Goal: Task Accomplishment & Management: Complete application form

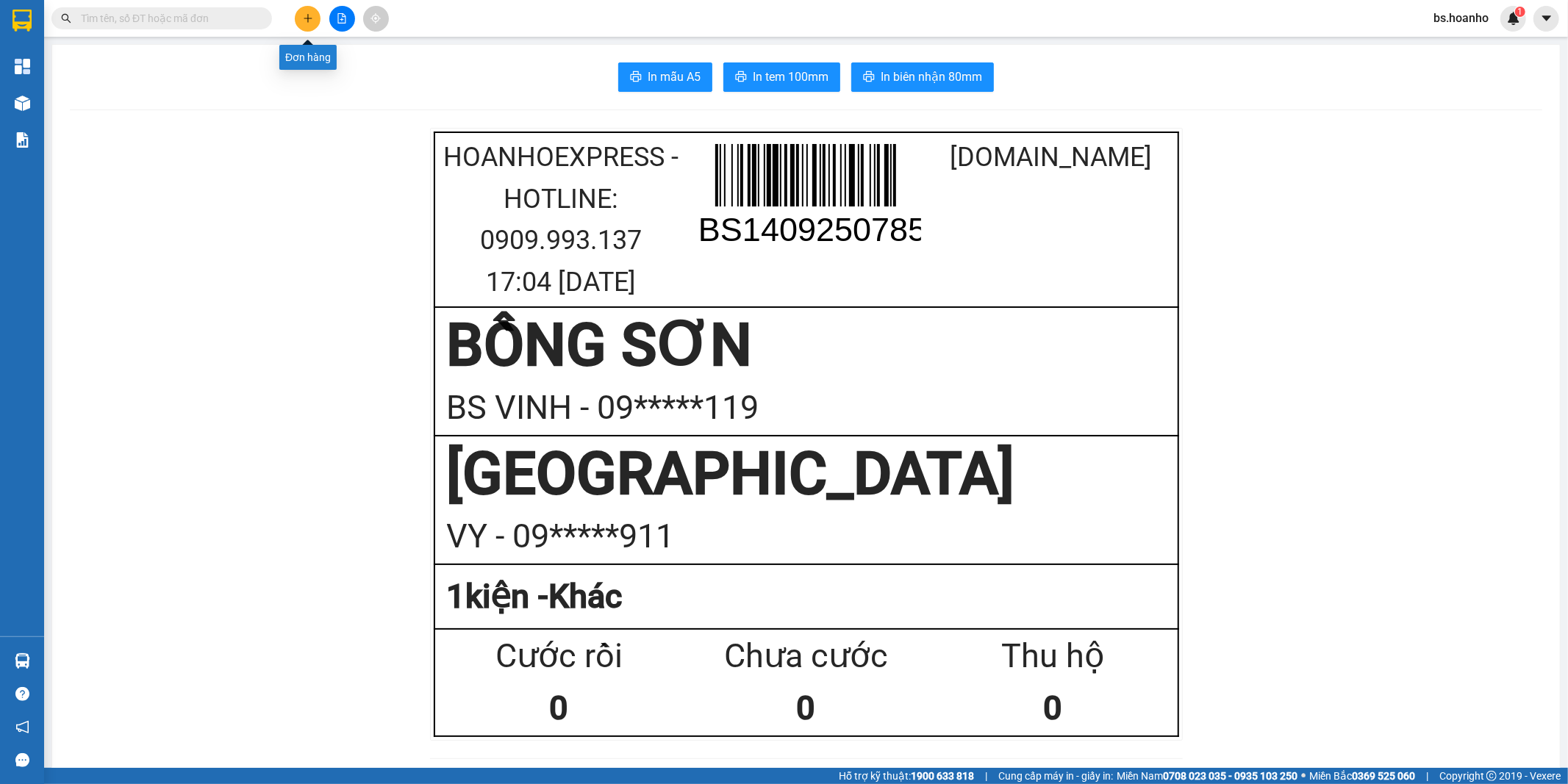
click at [298, 16] on button at bounding box center [307, 19] width 25 height 25
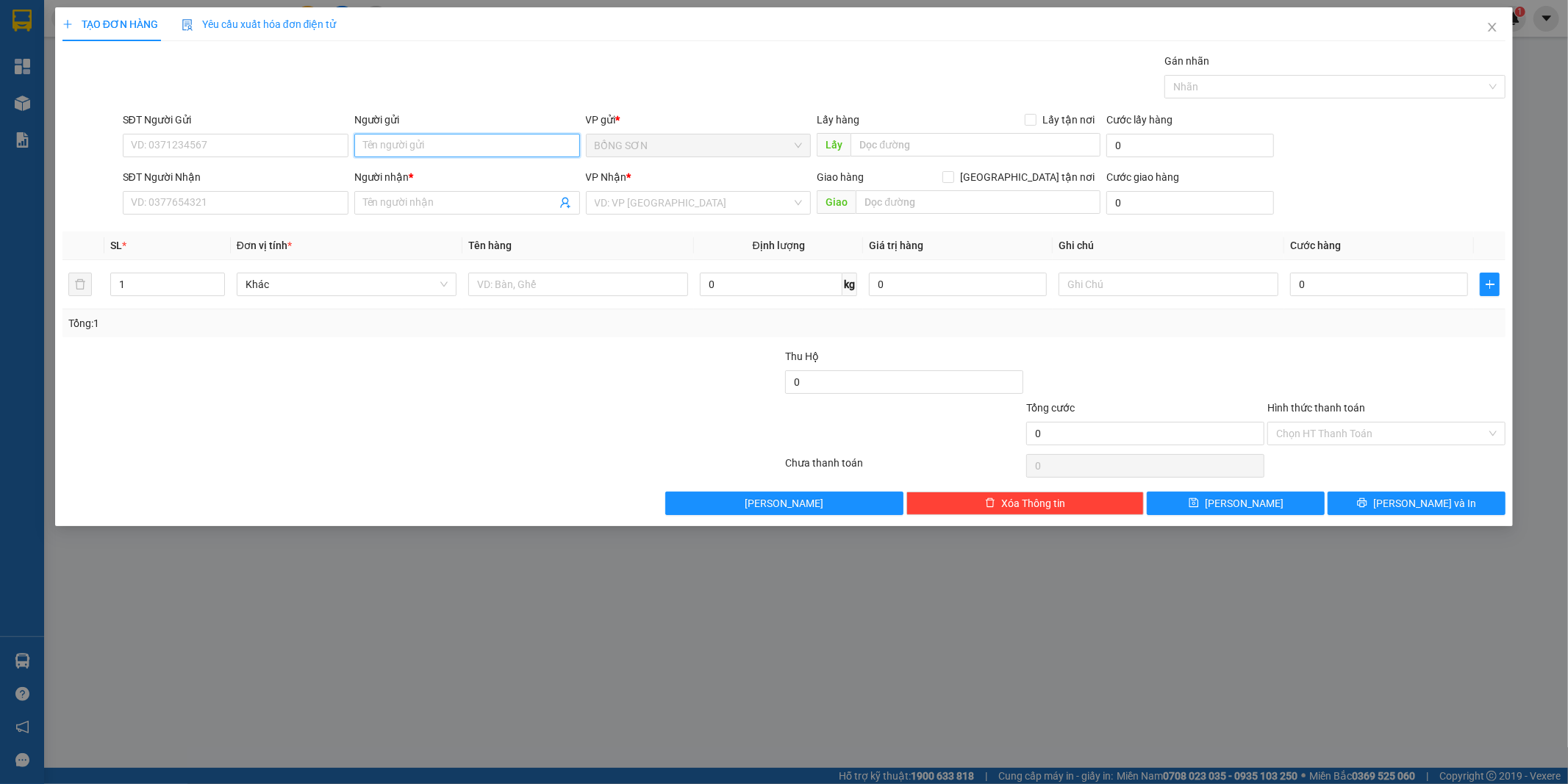
click at [415, 149] on input "Người gửi" at bounding box center [467, 145] width 226 height 23
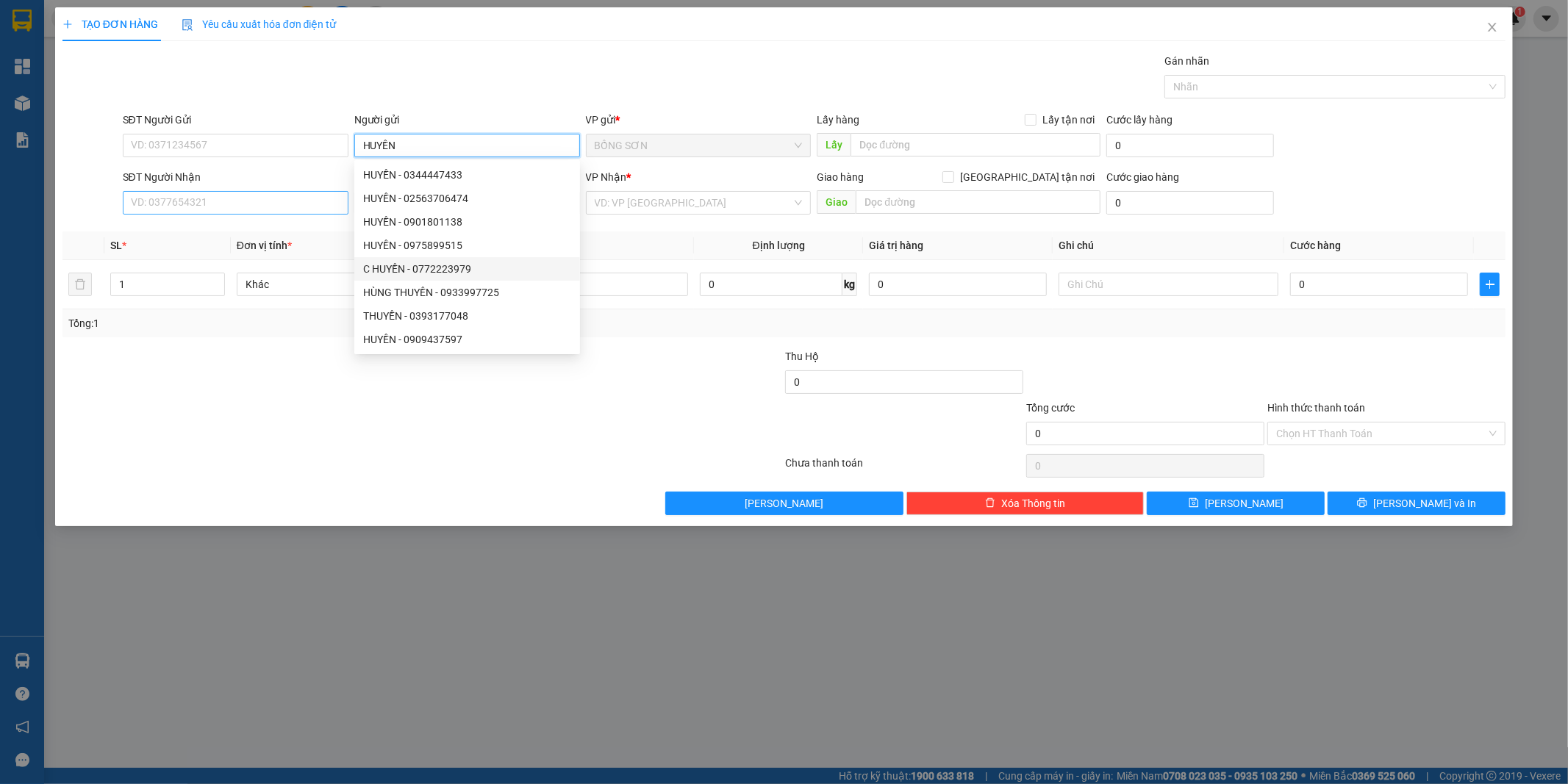
type input "HUYỀN"
click at [284, 197] on input "SĐT Người Nhận" at bounding box center [235, 202] width 226 height 23
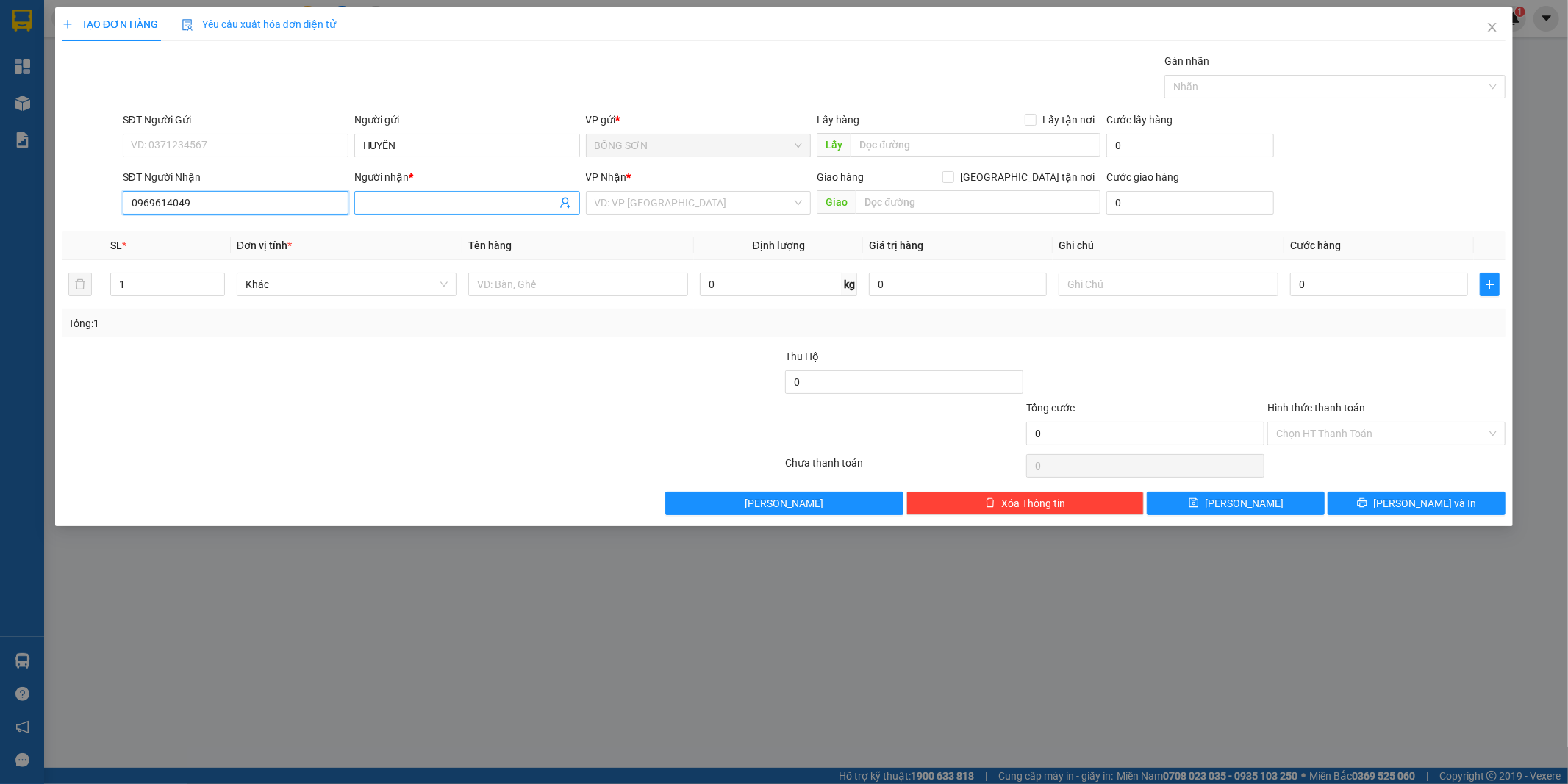
type input "0969614049"
click at [412, 200] on input "Người nhận *" at bounding box center [460, 203] width 193 height 16
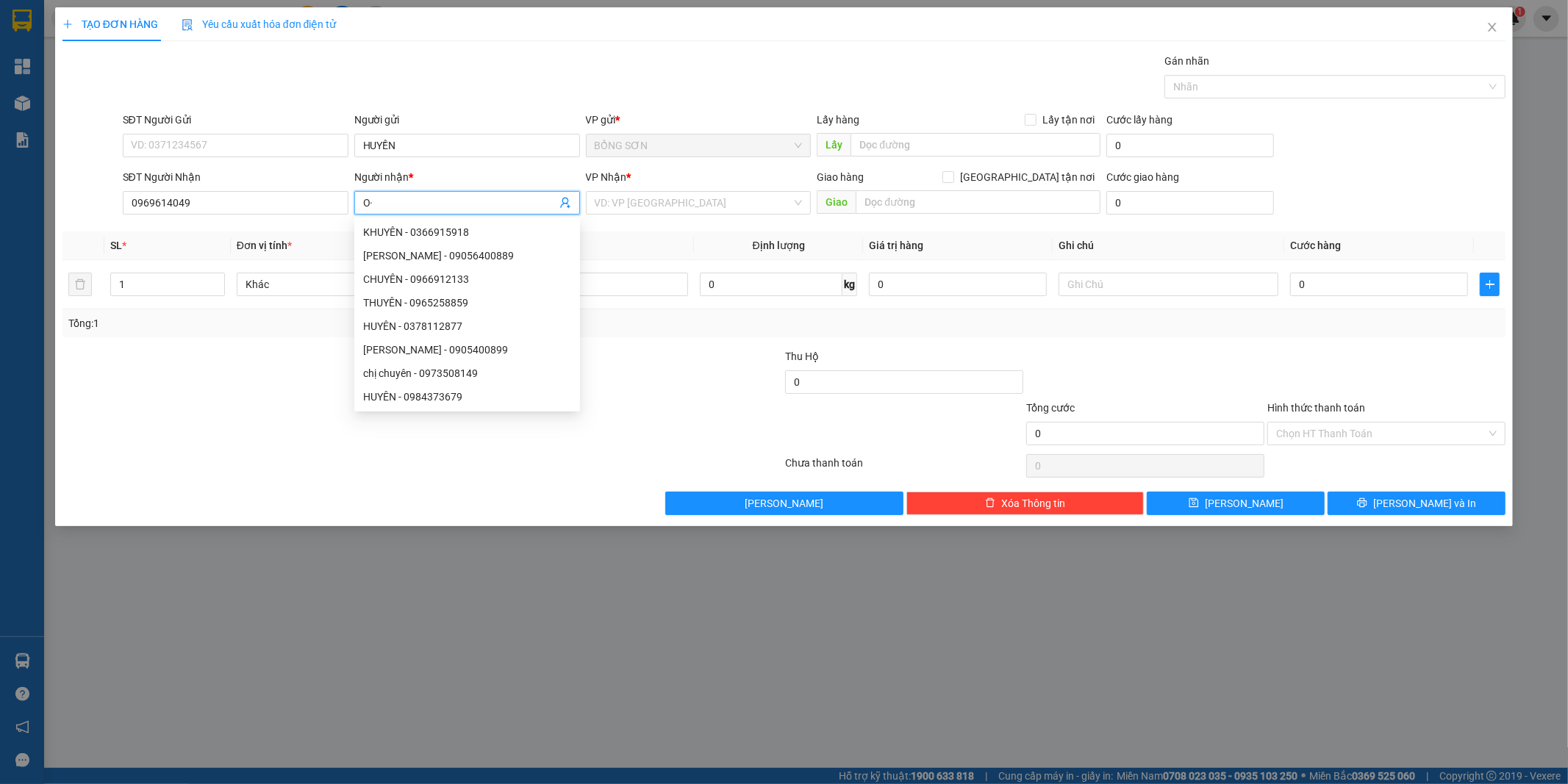
type input "O"
type input "Ô"
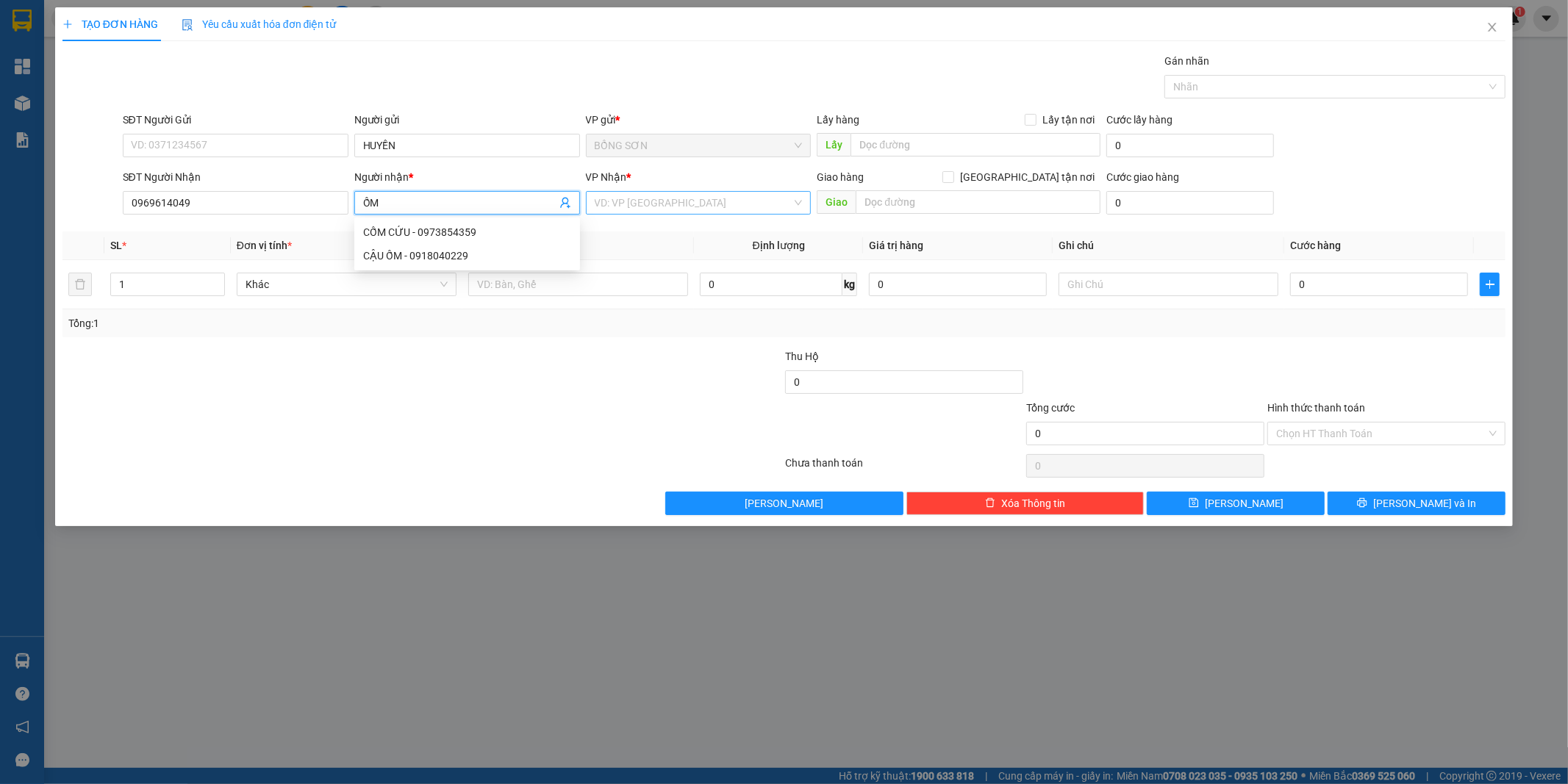
type input "ỐM"
click at [673, 214] on input "search" at bounding box center [694, 202] width 198 height 22
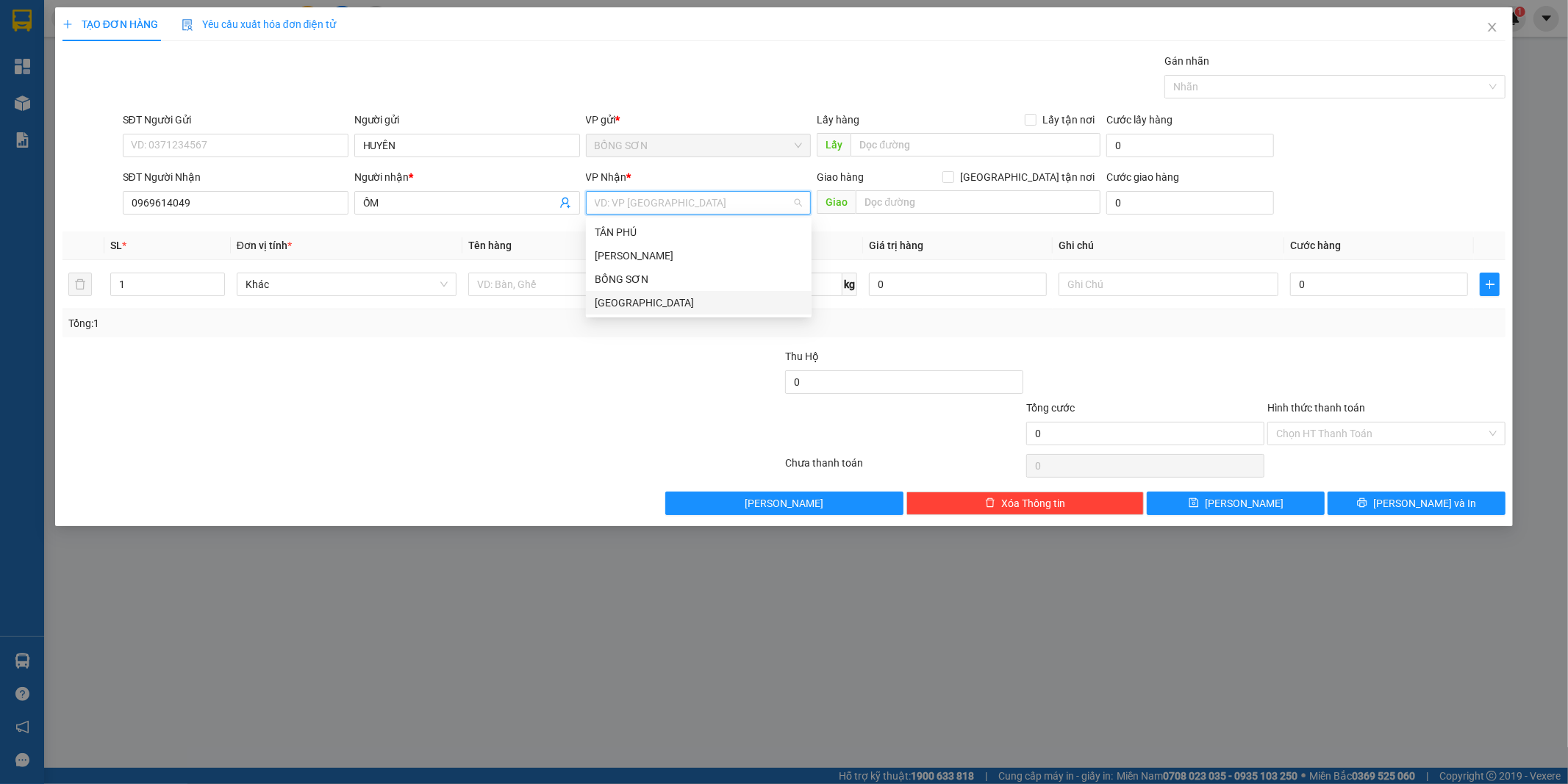
click at [677, 307] on div "[GEOGRAPHIC_DATA]" at bounding box center [698, 303] width 208 height 16
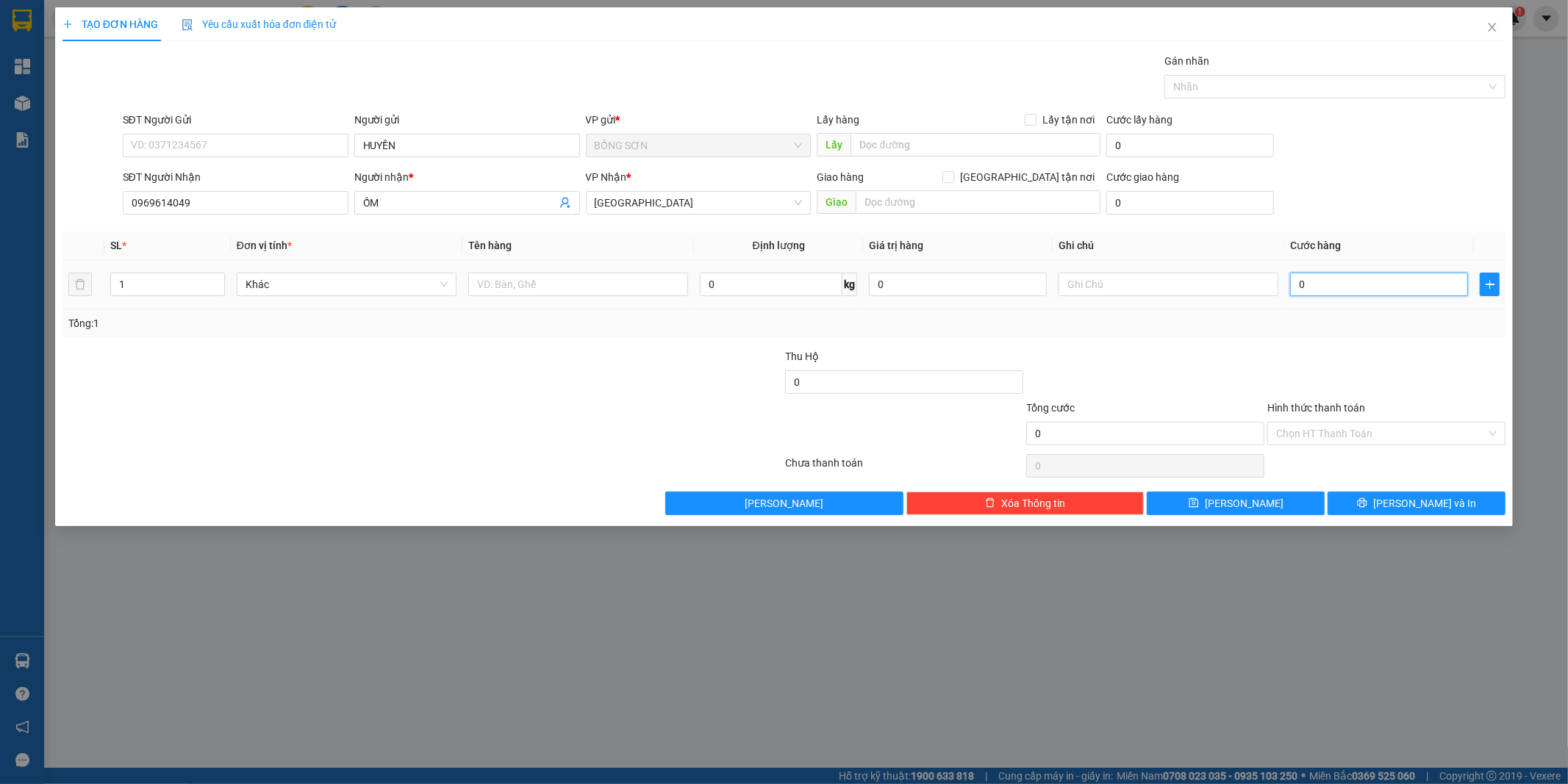
click at [1369, 278] on input "0" at bounding box center [1379, 284] width 178 height 23
type input "5"
type input "50"
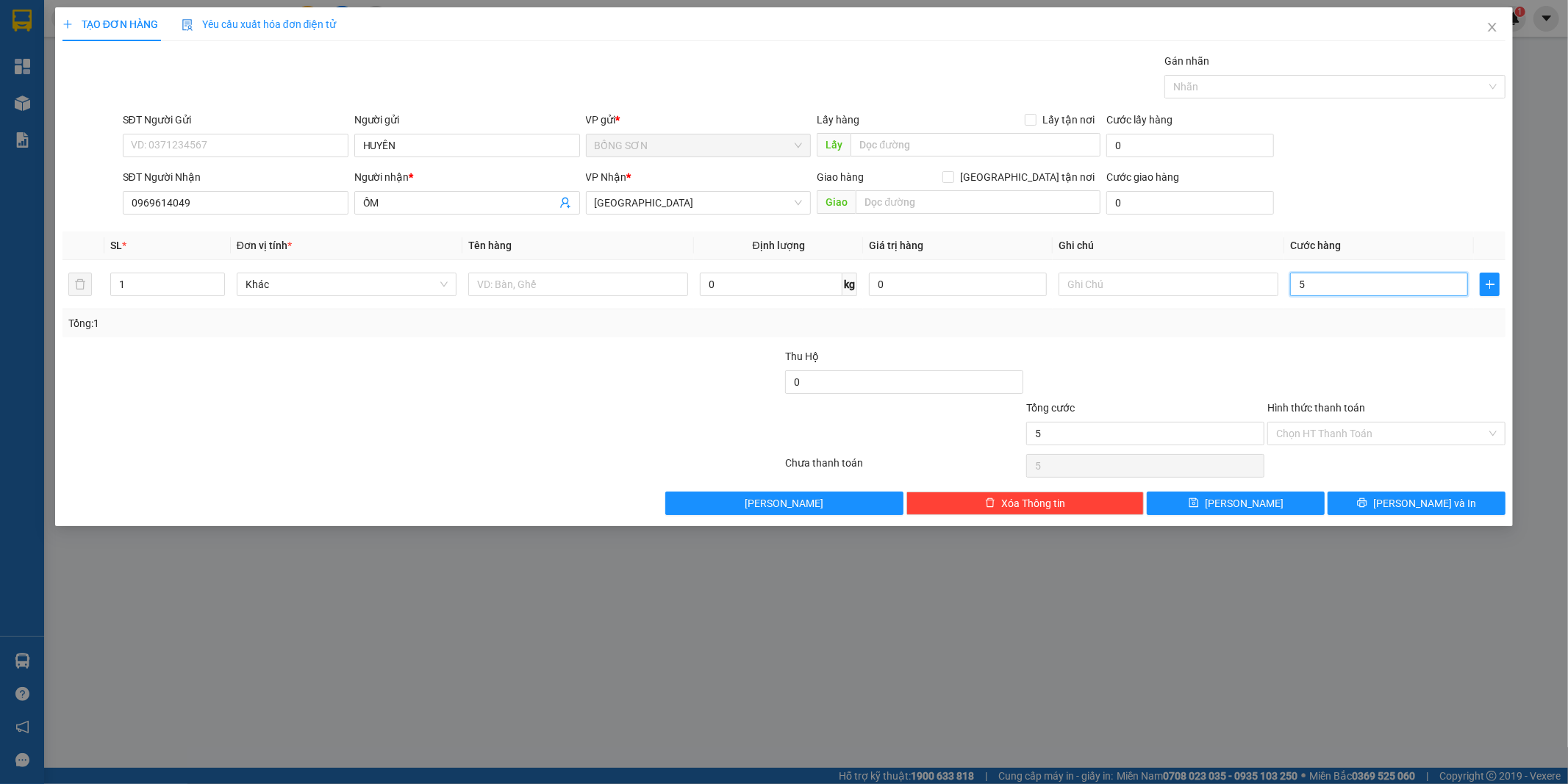
type input "50"
type input "50.000"
click at [1336, 441] on input "Hình thức thanh toán" at bounding box center [1381, 433] width 210 height 22
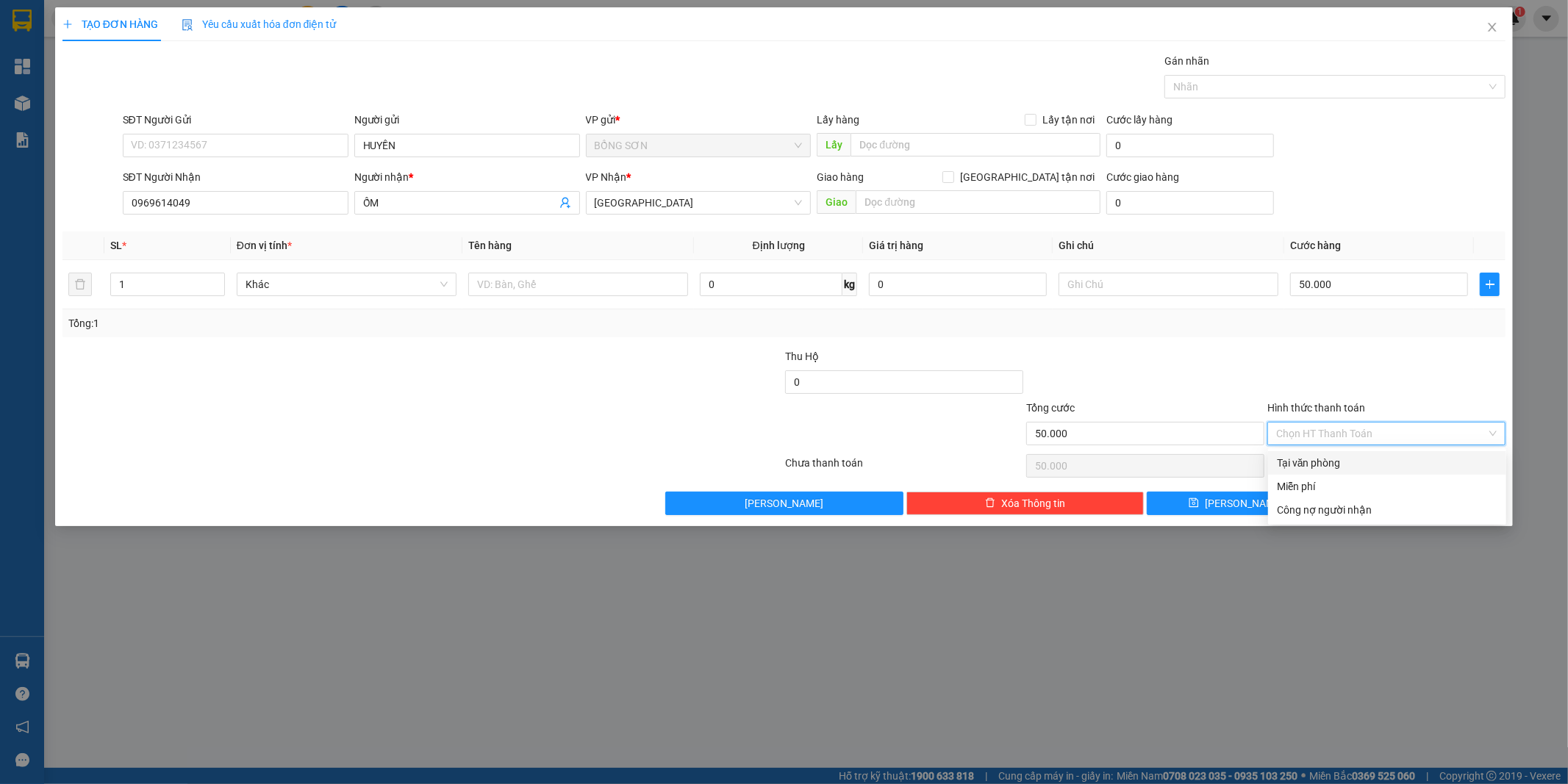
click at [1336, 465] on div "Tại văn phòng" at bounding box center [1387, 463] width 220 height 16
type input "0"
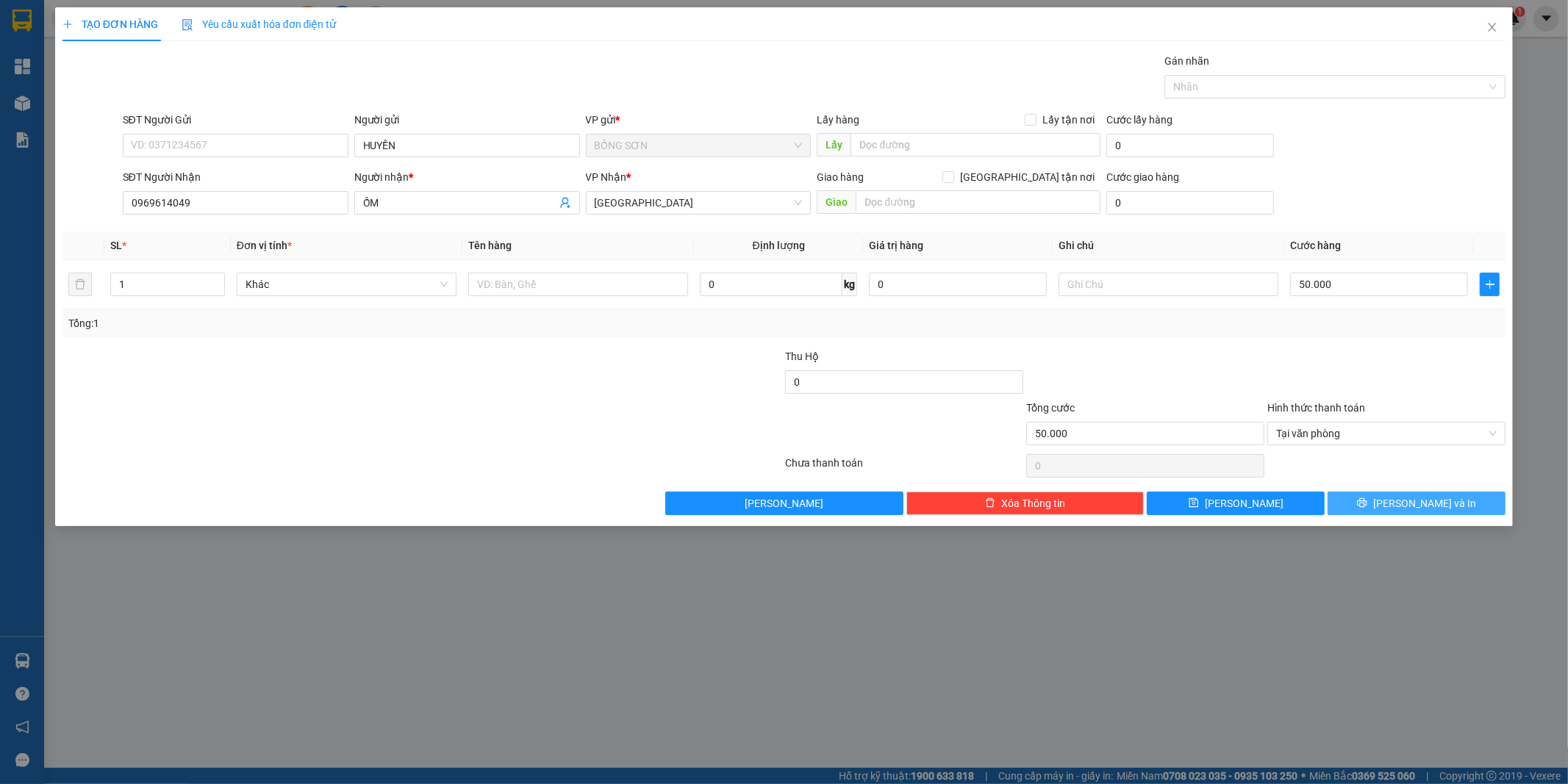
drag, startPoint x: 1408, startPoint y: 508, endPoint x: 1387, endPoint y: 483, distance: 32.6
click at [1403, 502] on button "[PERSON_NAME] và In" at bounding box center [1417, 503] width 178 height 23
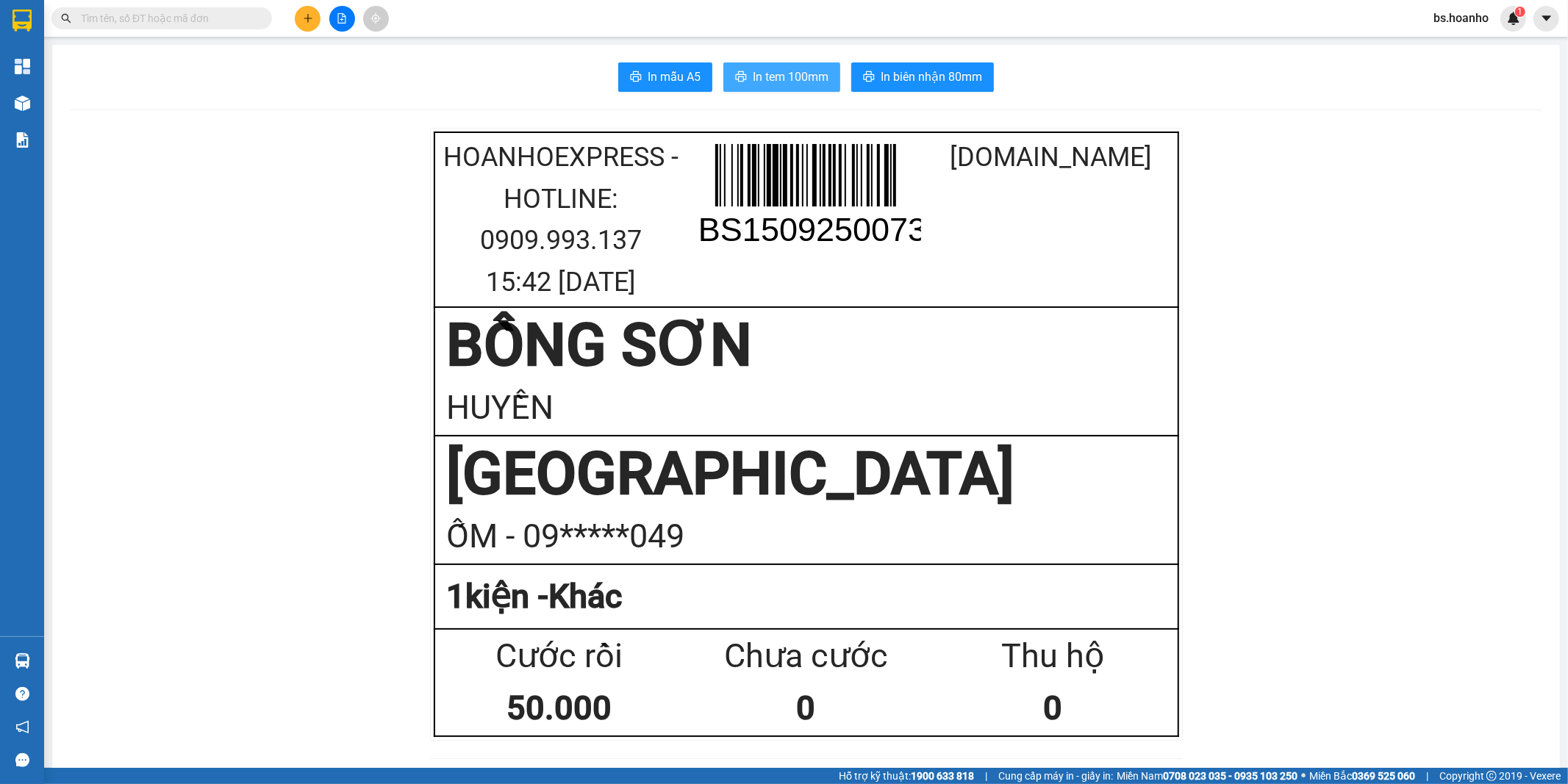
click at [780, 76] on span "In tem 100mm" at bounding box center [790, 76] width 76 height 19
click at [310, 13] on icon "plus" at bounding box center [308, 19] width 10 height 10
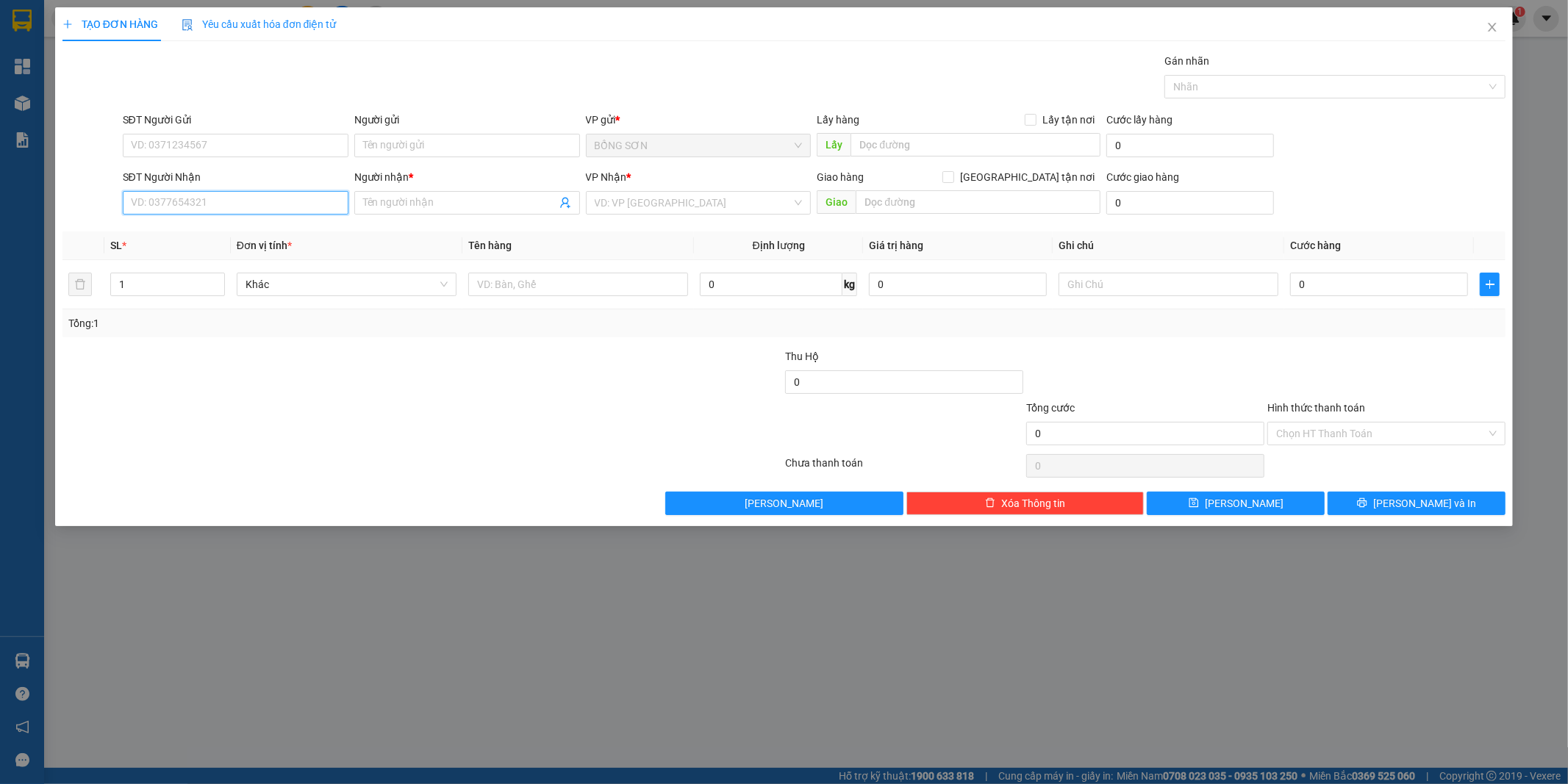
click at [325, 210] on input "SĐT Người Nhận" at bounding box center [235, 202] width 226 height 23
type input "0903187809"
click at [421, 205] on input "Người nhận *" at bounding box center [460, 203] width 193 height 16
type input "[PERSON_NAME]"
drag, startPoint x: 637, startPoint y: 203, endPoint x: 641, endPoint y: 220, distance: 17.5
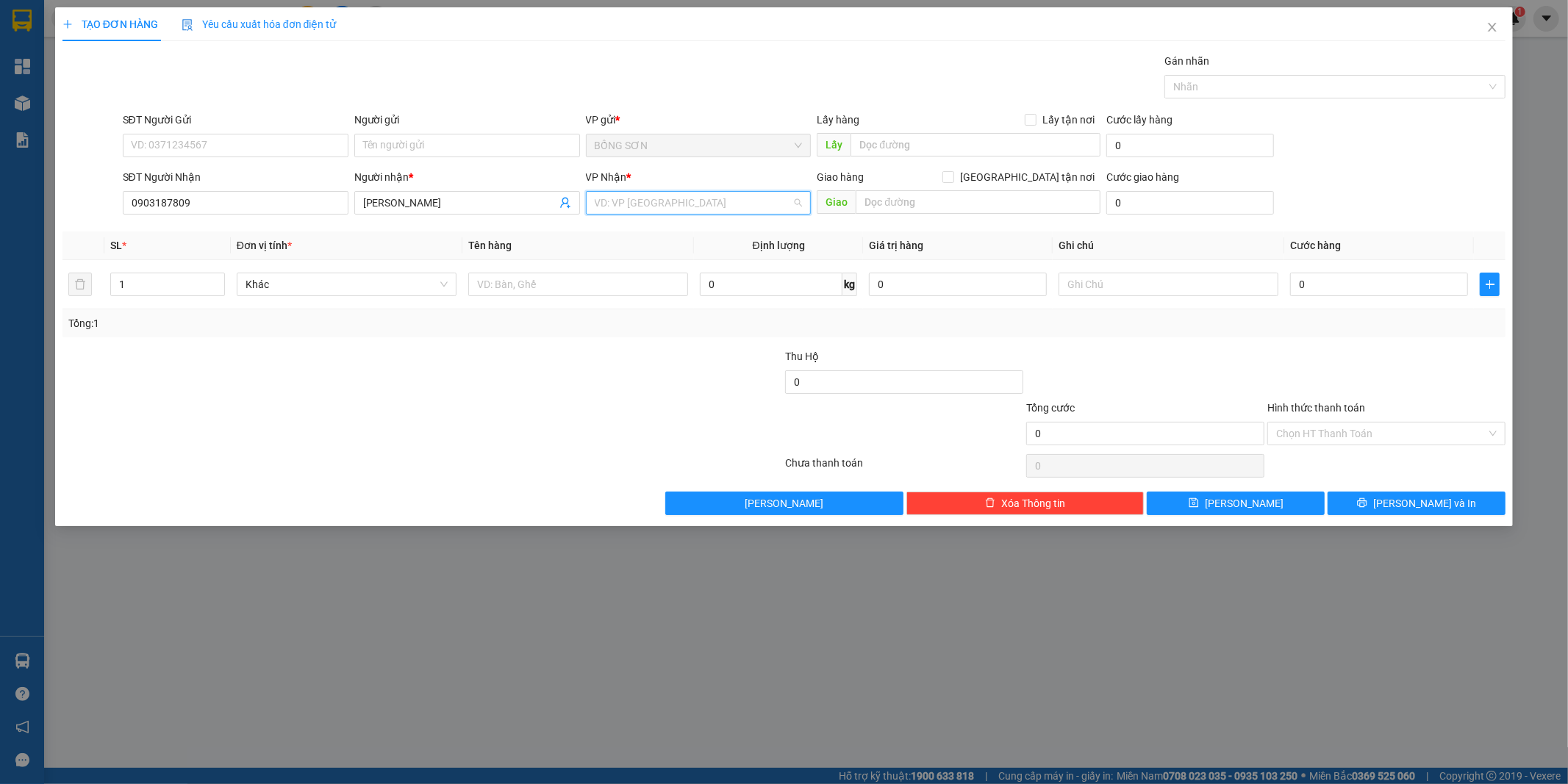
click at [637, 203] on input "search" at bounding box center [694, 202] width 198 height 22
click at [641, 307] on div "[GEOGRAPHIC_DATA]" at bounding box center [698, 303] width 208 height 16
click at [1330, 295] on input "0" at bounding box center [1379, 284] width 178 height 23
type input "5"
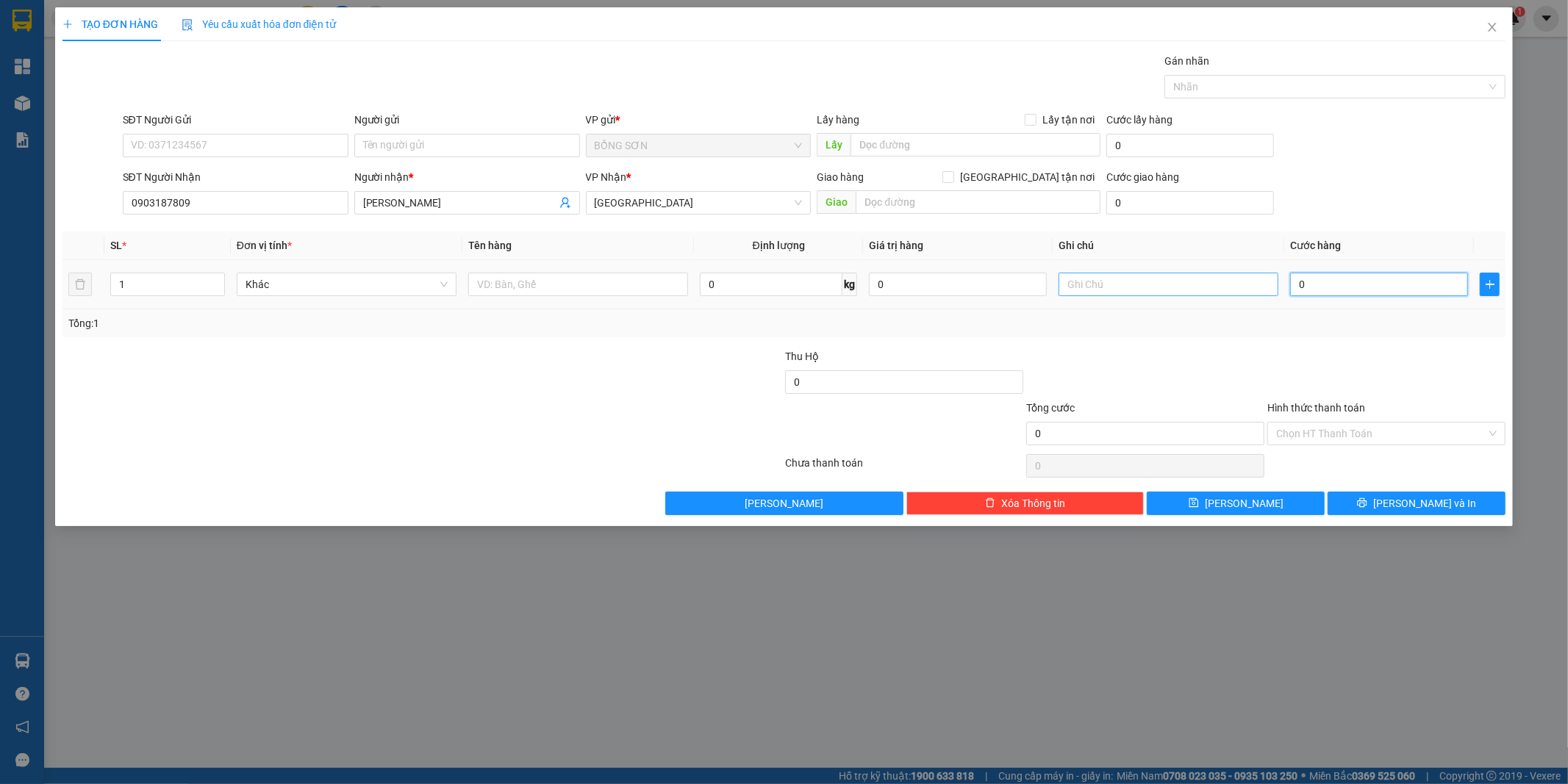
type input "5"
type input "50"
type input "50.000"
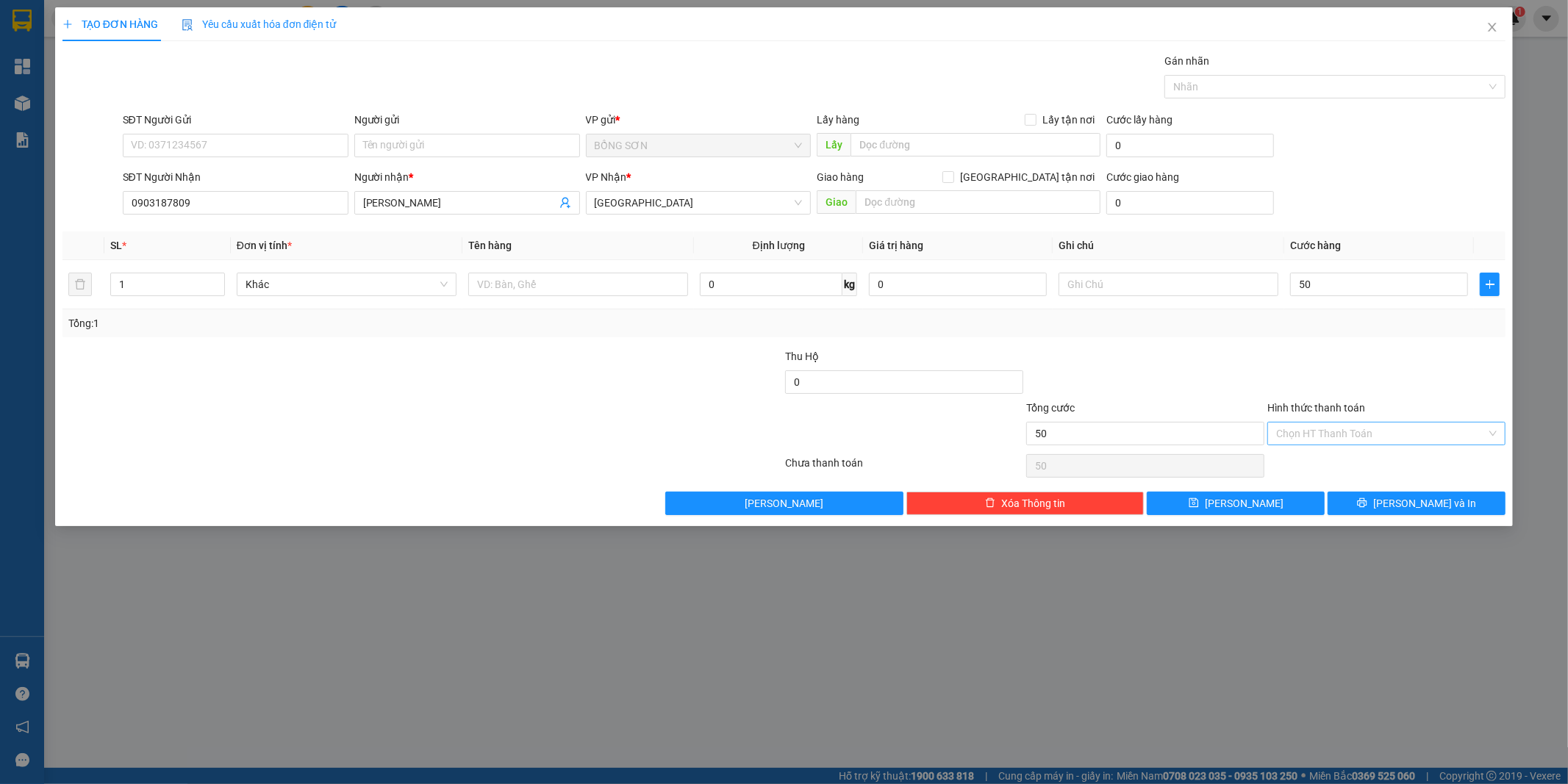
type input "50.000"
click at [1303, 437] on input "Hình thức thanh toán" at bounding box center [1381, 433] width 210 height 22
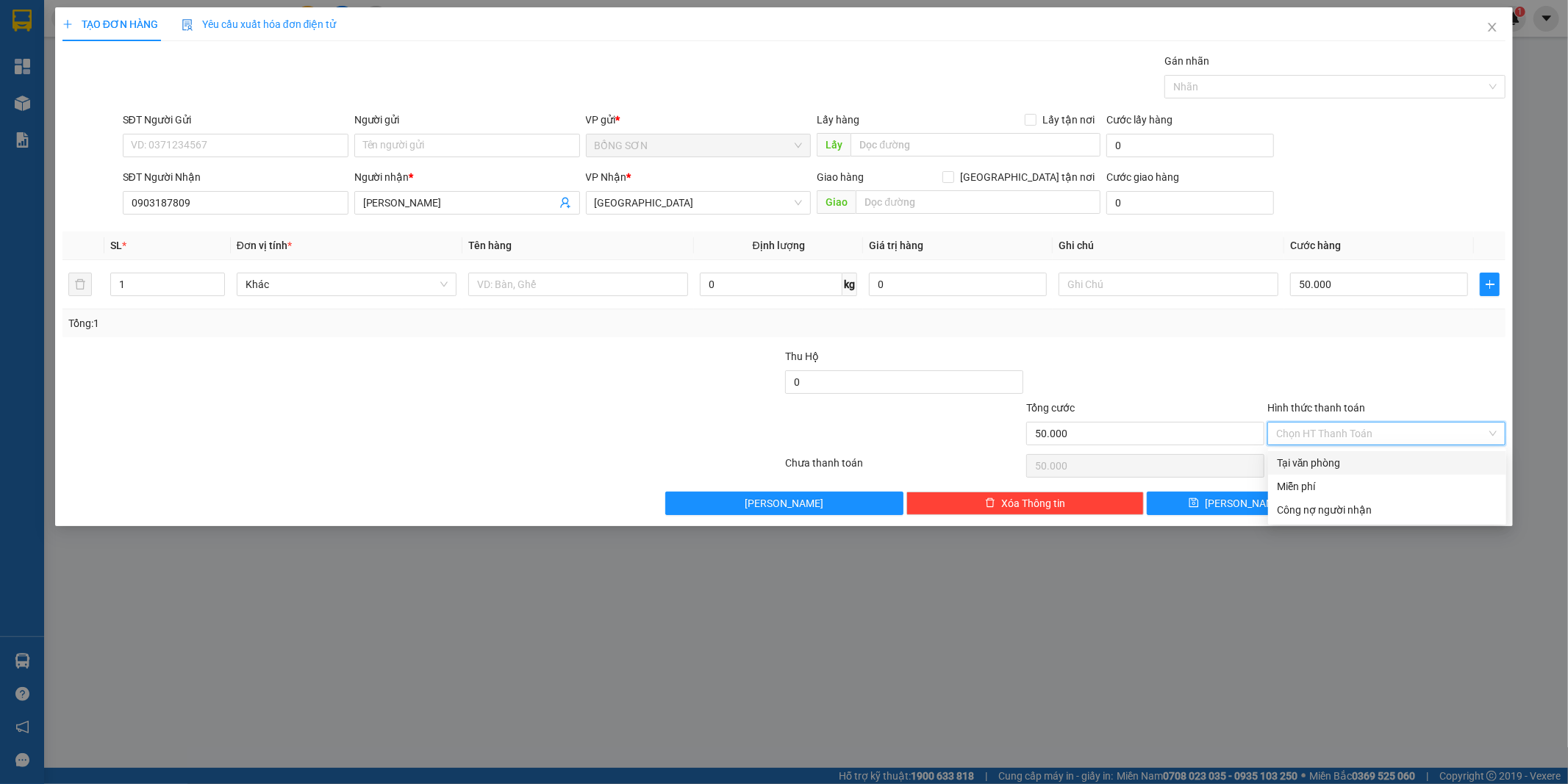
click at [1312, 462] on div "Tại văn phòng" at bounding box center [1387, 463] width 220 height 16
type input "0"
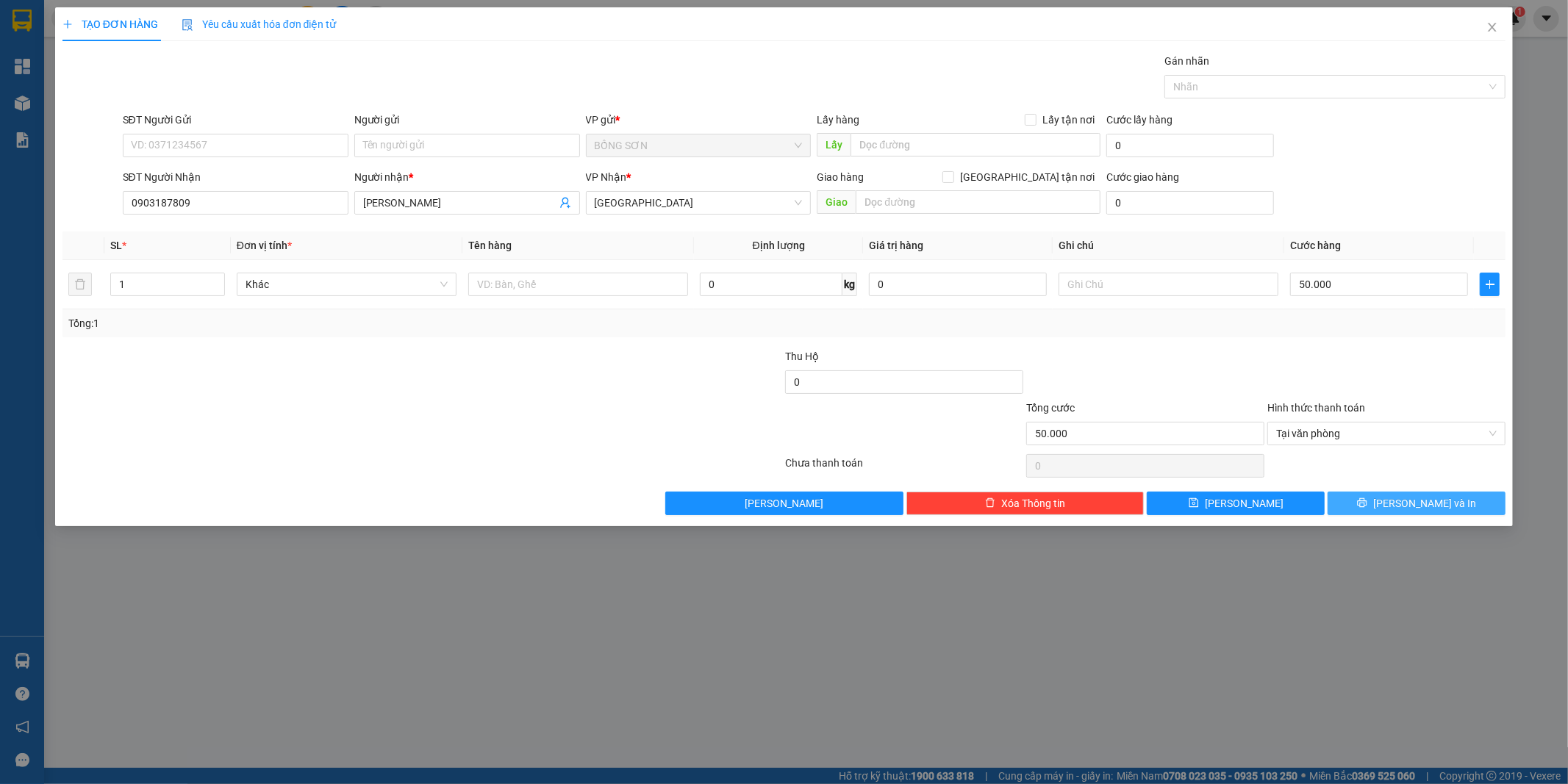
click at [1413, 497] on span "[PERSON_NAME] và In" at bounding box center [1425, 504] width 103 height 16
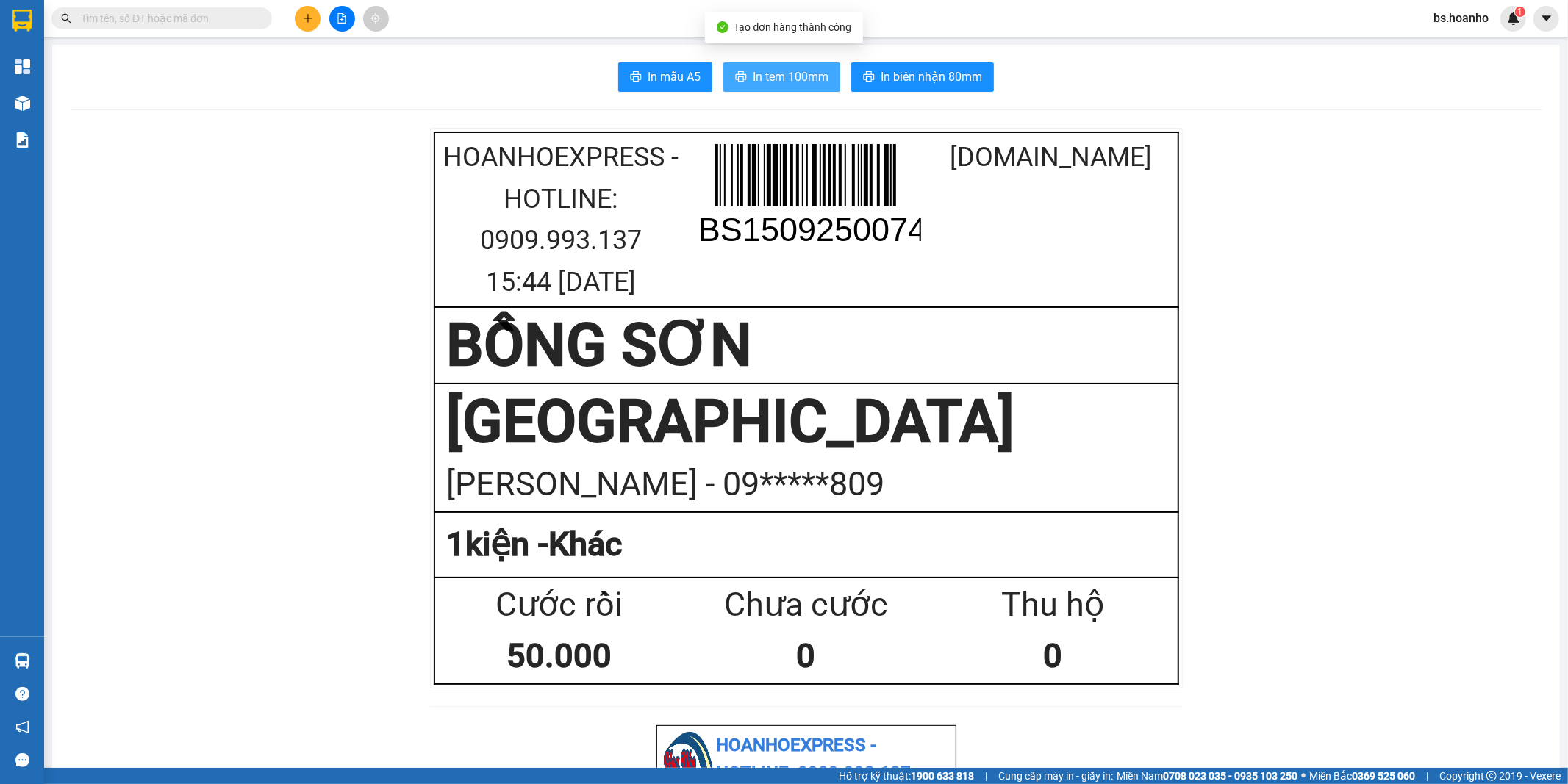
drag, startPoint x: 794, startPoint y: 79, endPoint x: 811, endPoint y: 82, distance: 17.3
click at [796, 78] on span "In tem 100mm" at bounding box center [790, 76] width 76 height 19
click at [305, 19] on icon "plus" at bounding box center [307, 18] width 8 height 1
